Goal: Find specific page/section: Find specific page/section

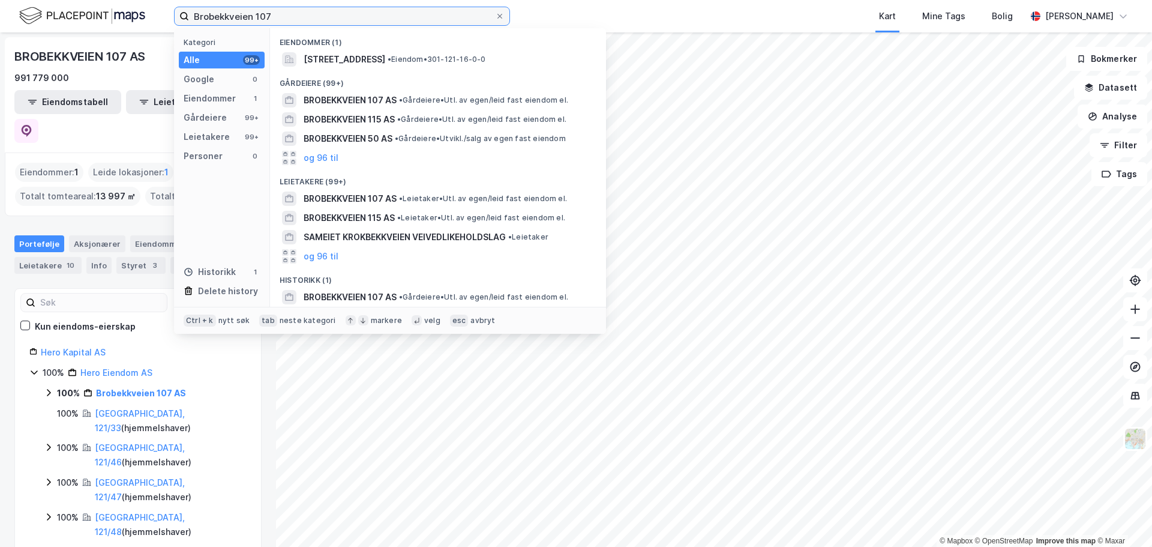
click at [247, 16] on input "Brobekkveien 107" at bounding box center [342, 16] width 306 height 18
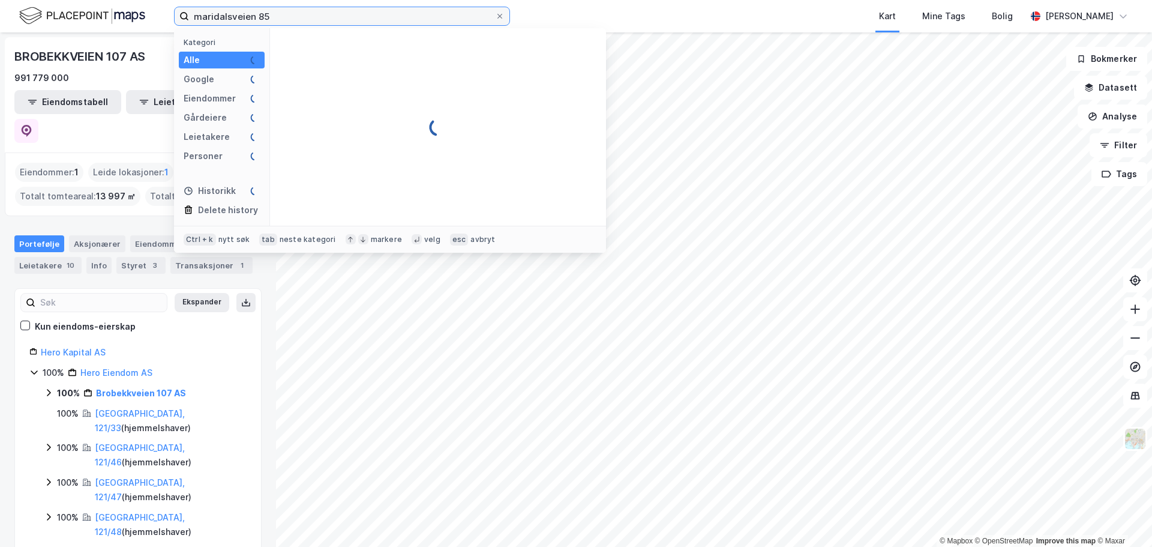
type input "maridalsveien 85"
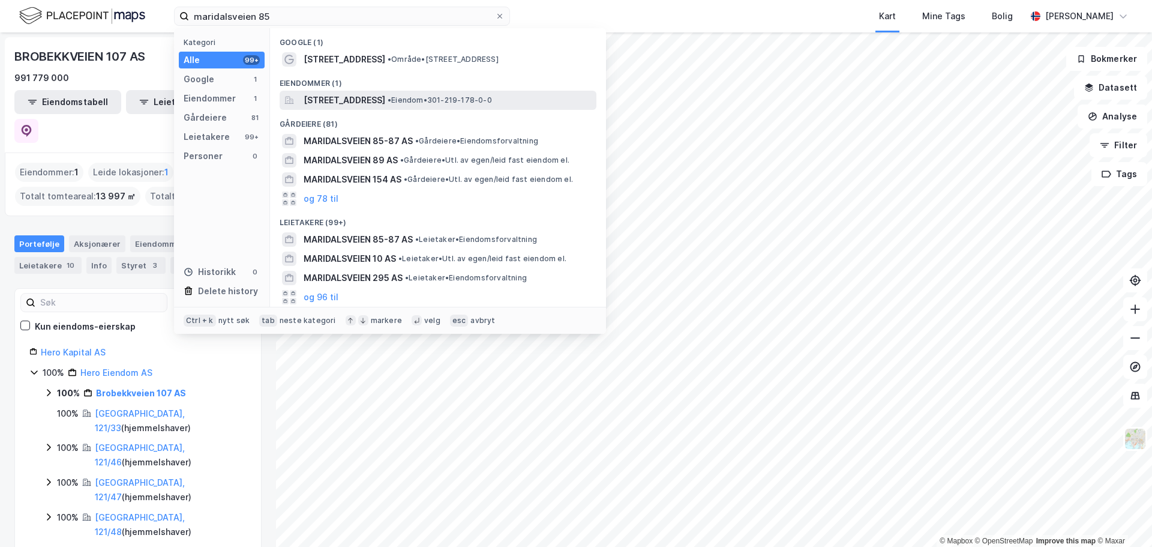
click at [385, 98] on span "[STREET_ADDRESS]" at bounding box center [345, 100] width 82 height 14
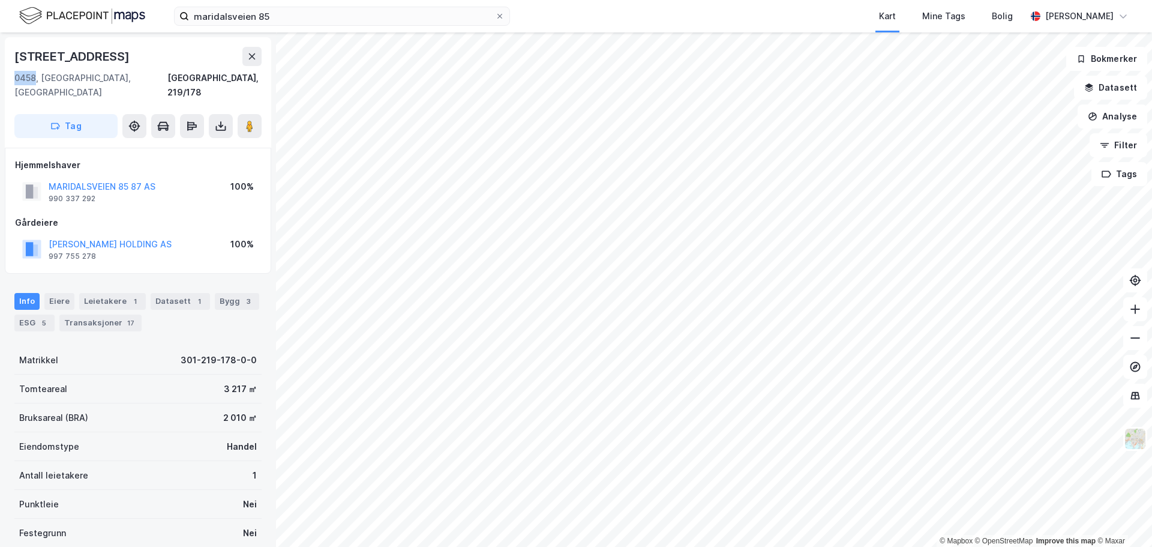
drag, startPoint x: 36, startPoint y: 77, endPoint x: 14, endPoint y: 77, distance: 22.2
click at [14, 77] on div "0458, [GEOGRAPHIC_DATA], [GEOGRAPHIC_DATA]" at bounding box center [90, 85] width 153 height 29
copy div "0458"
